Goal: Task Accomplishment & Management: Manage account settings

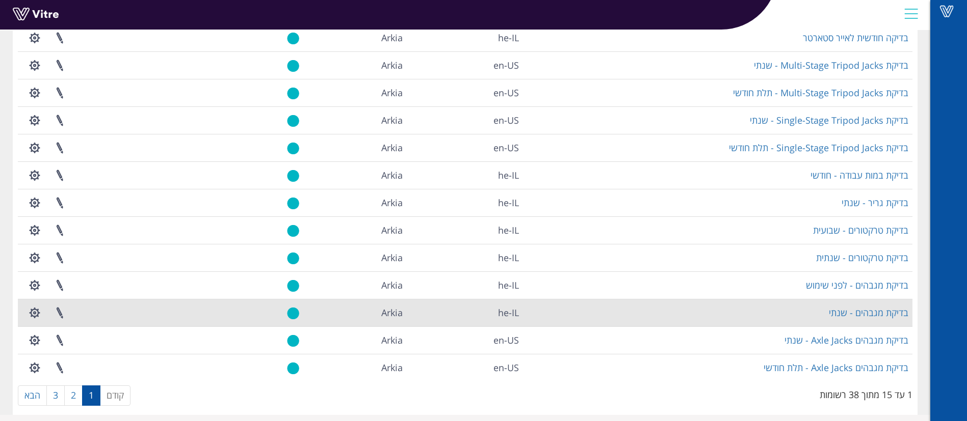
scroll to position [166, 0]
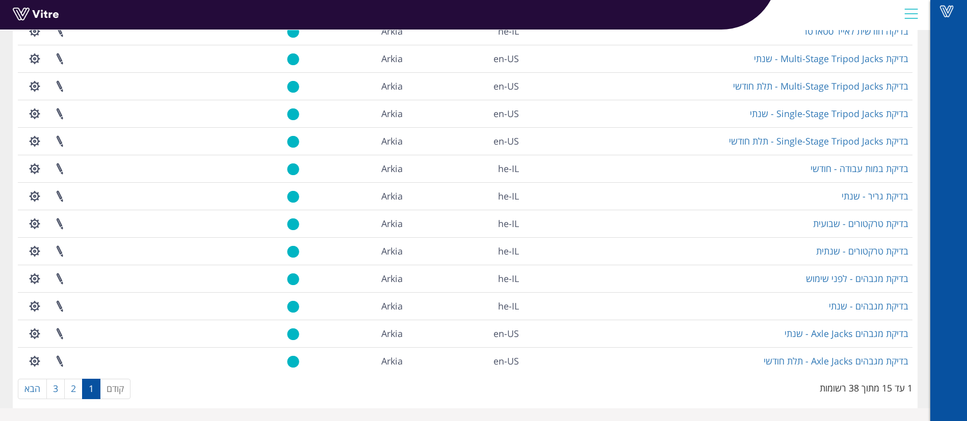
click at [614, 395] on div "הוספת טופס חפש: הכל פעיל לא פעיל מעבד... שם שפה חברה פעיל Cabin Enroute Audit e…" at bounding box center [465, 162] width 894 height 483
click at [69, 385] on link "2" at bounding box center [73, 389] width 18 height 20
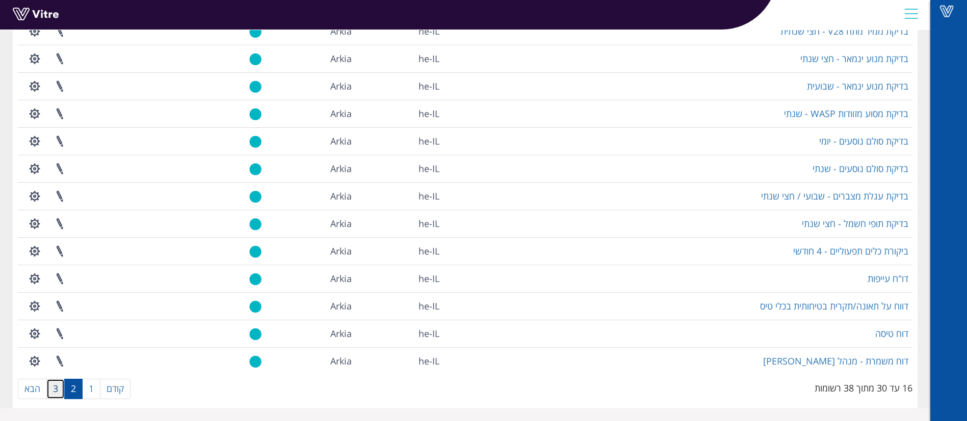
click at [54, 393] on link "3" at bounding box center [55, 389] width 18 height 20
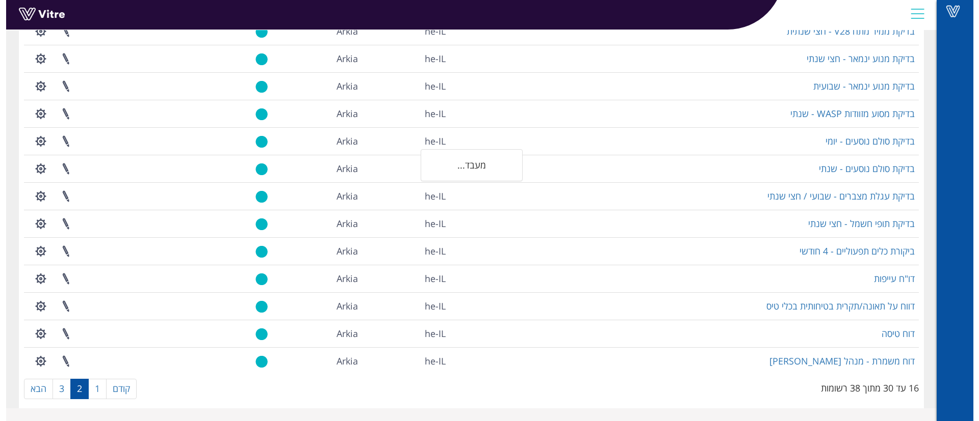
scroll to position [0, 0]
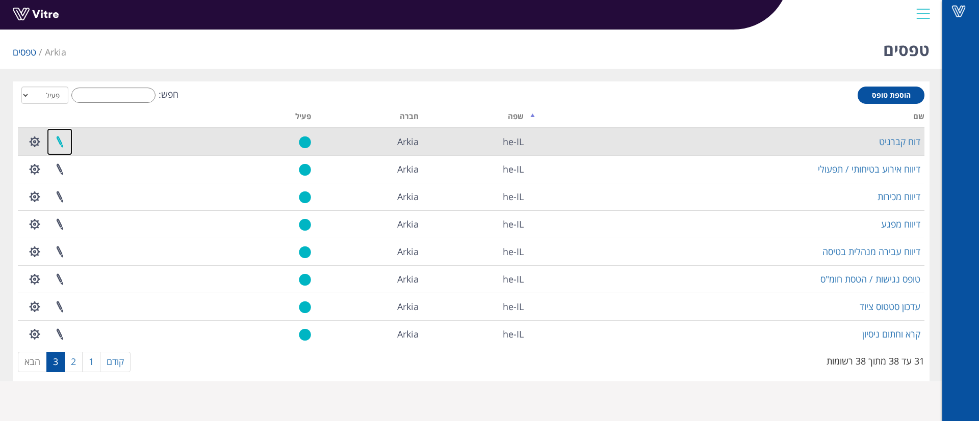
click at [55, 143] on link at bounding box center [59, 141] width 25 height 27
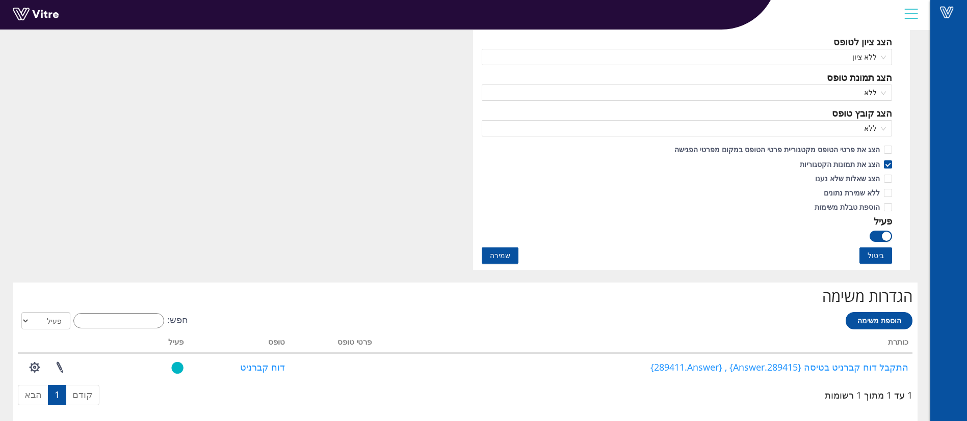
scroll to position [535, 0]
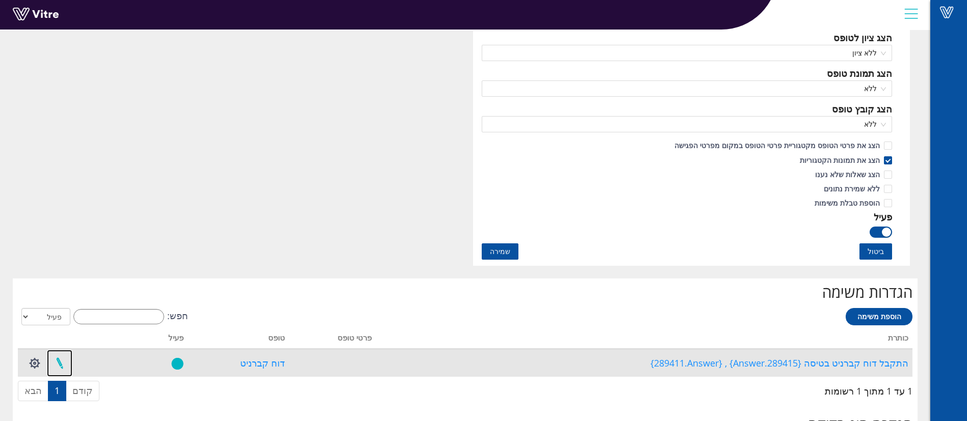
click at [62, 363] on link at bounding box center [59, 363] width 25 height 27
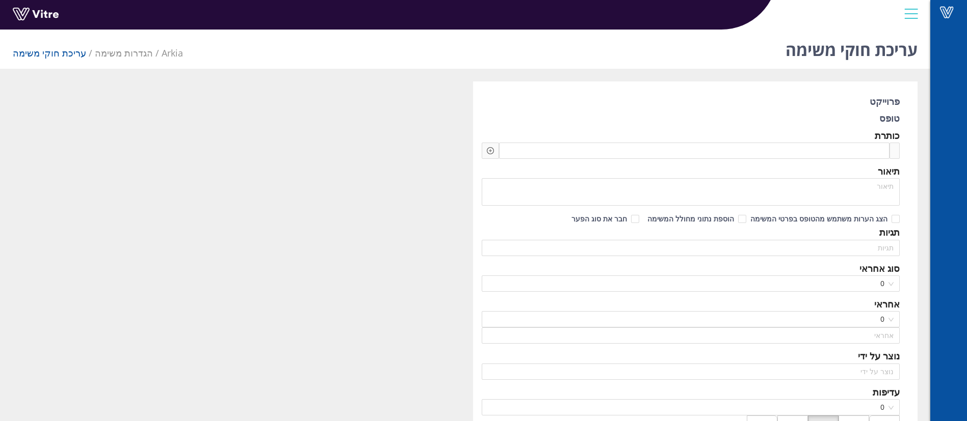
type input "[PERSON_NAME] [PERSON_NAME]"
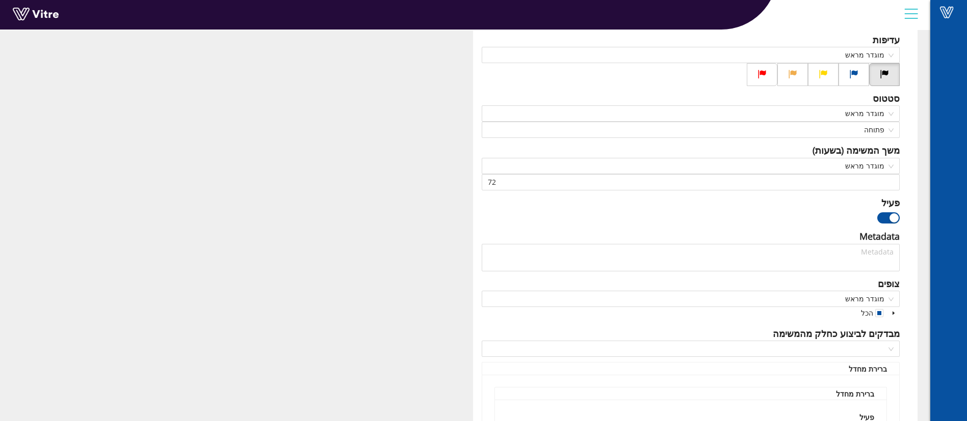
scroll to position [328, 0]
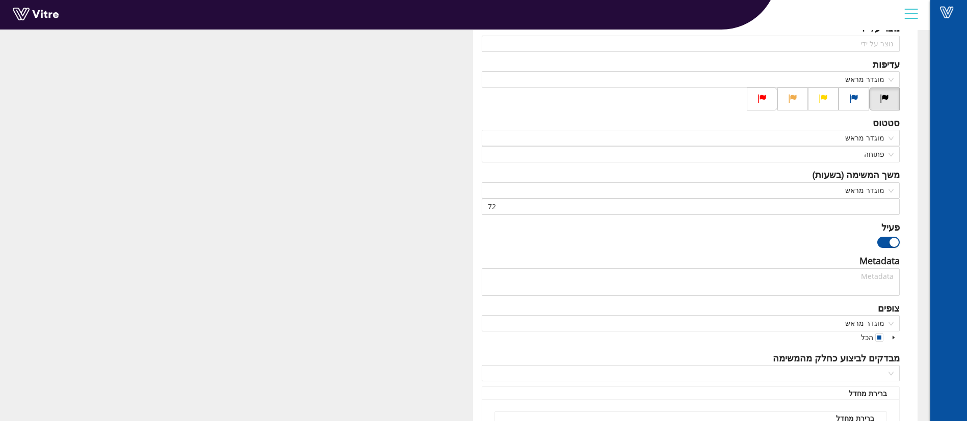
click at [894, 337] on icon "caret-down" at bounding box center [893, 338] width 2 height 4
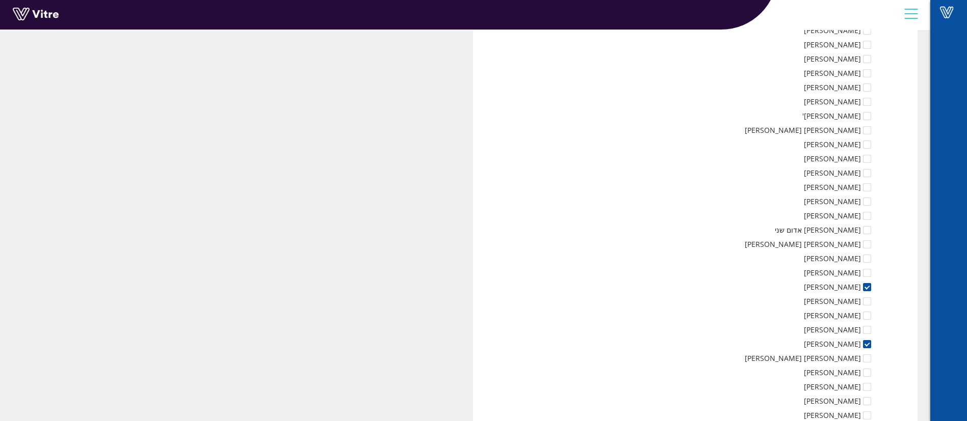
scroll to position [4141, 0]
